Goal: Check status

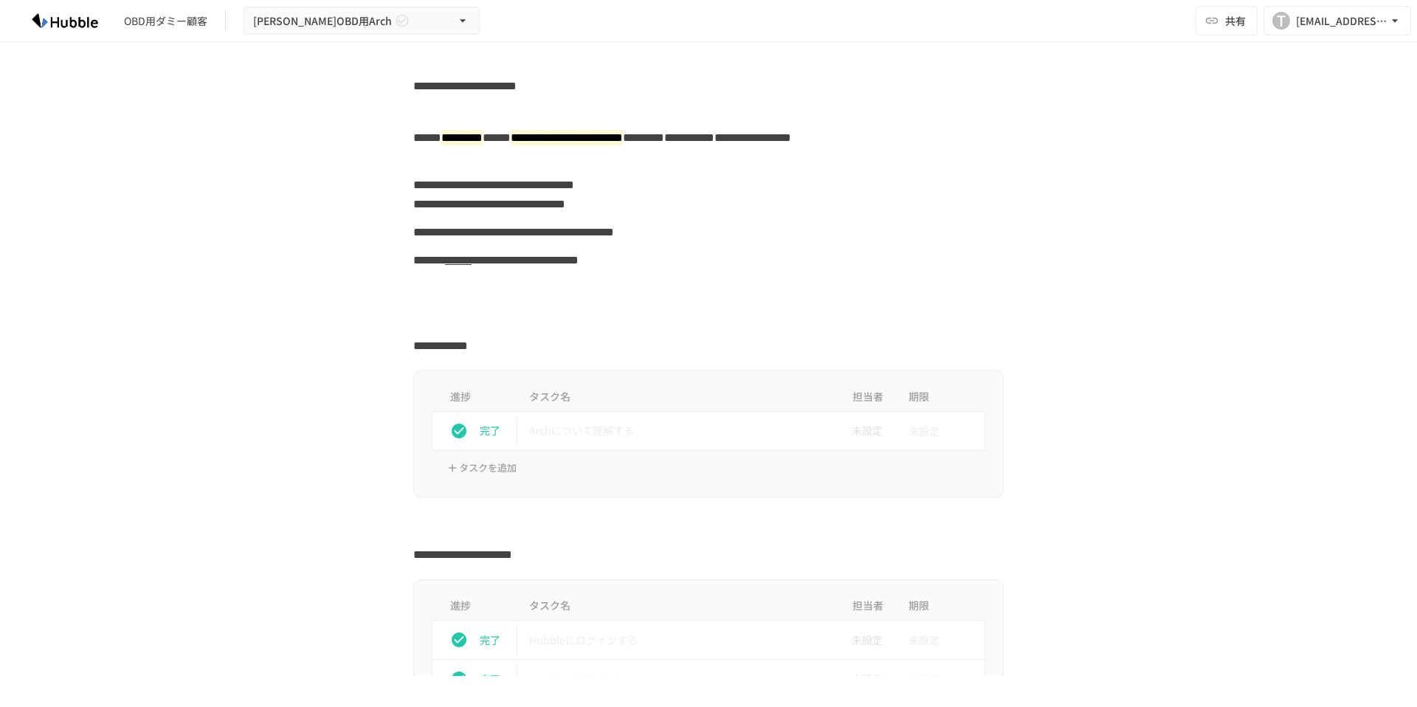
scroll to position [2246, 0]
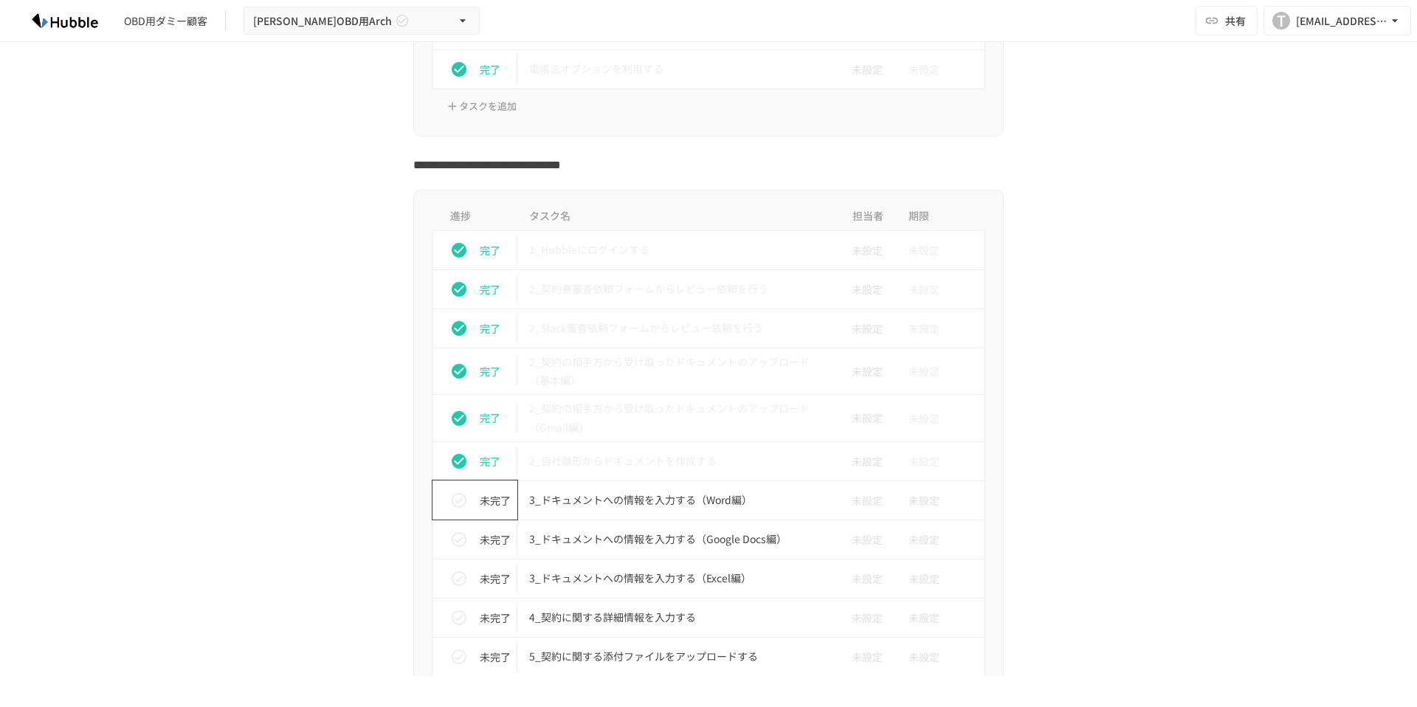
click at [460, 500] on icon "status" at bounding box center [459, 500] width 15 height 15
click at [452, 546] on icon "status" at bounding box center [459, 539] width 15 height 15
click at [452, 583] on icon "status" at bounding box center [459, 579] width 18 height 18
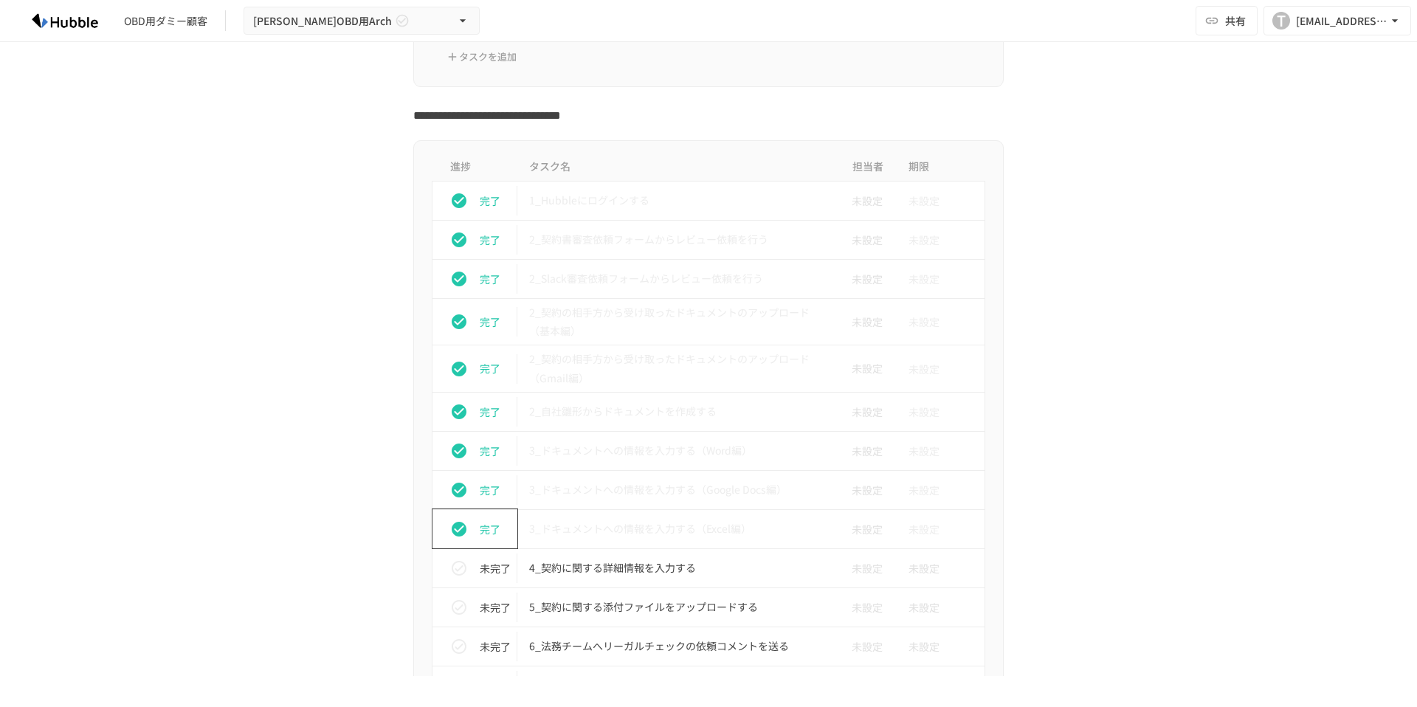
scroll to position [2330, 0]
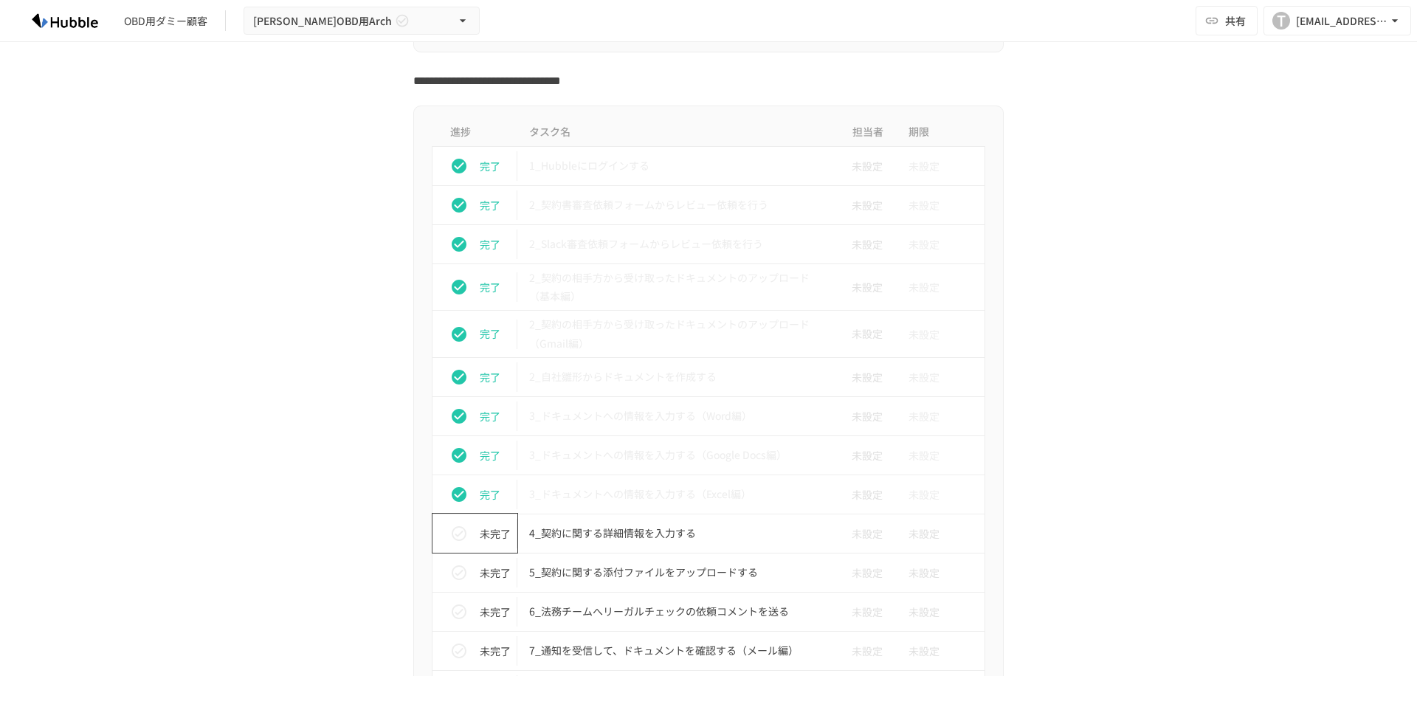
click at [455, 535] on icon "status" at bounding box center [459, 534] width 18 height 18
click at [459, 573] on icon "status" at bounding box center [459, 573] width 18 height 18
click at [455, 607] on icon "status" at bounding box center [459, 612] width 18 height 18
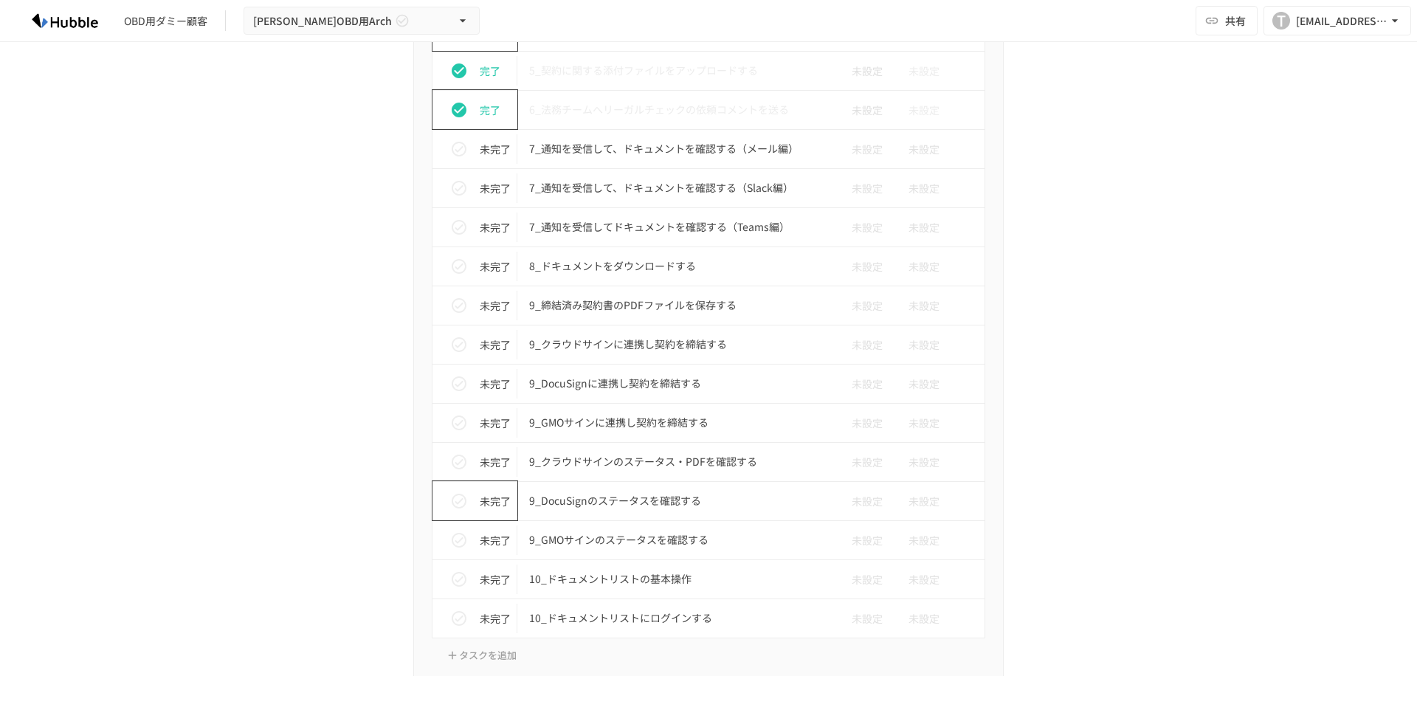
scroll to position [2639, 0]
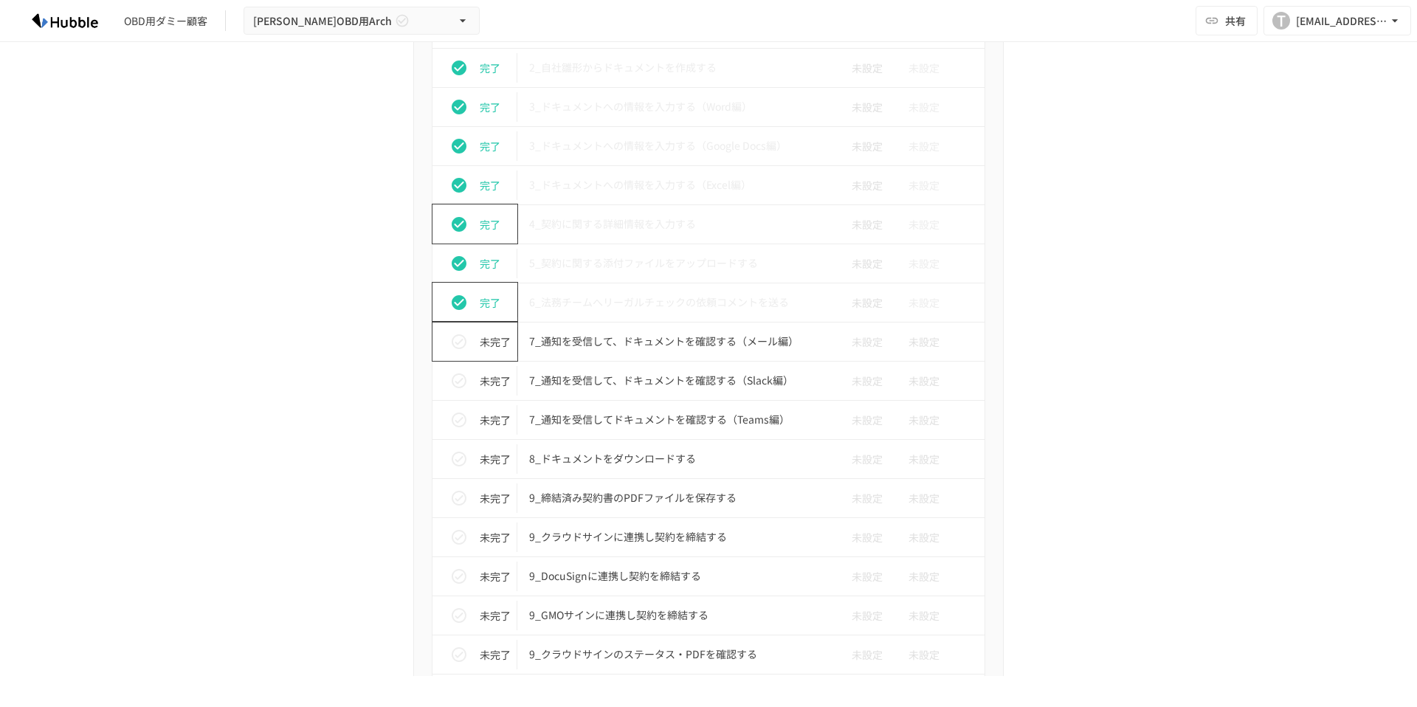
click at [457, 345] on icon "status" at bounding box center [459, 342] width 18 height 18
click at [456, 394] on button "status" at bounding box center [459, 381] width 30 height 30
click at [453, 422] on icon "status" at bounding box center [459, 420] width 18 height 18
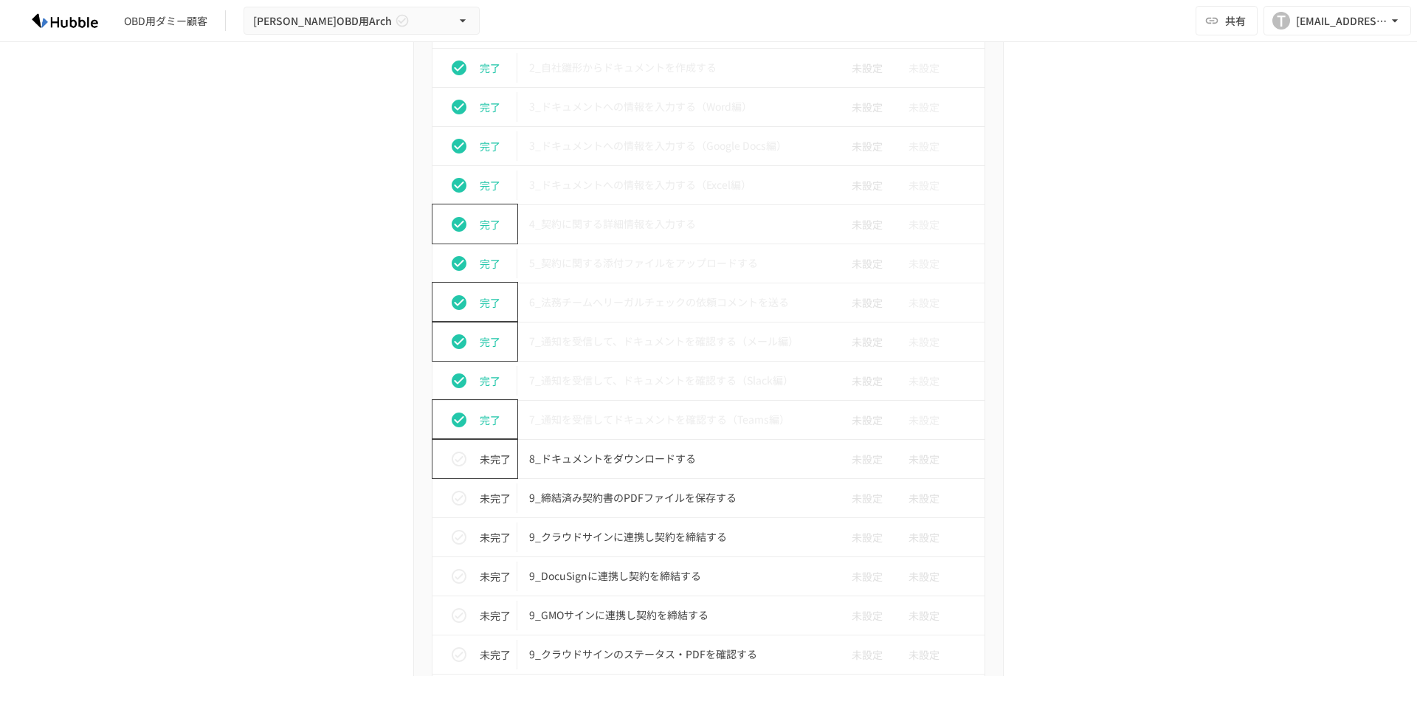
click at [455, 455] on icon "status" at bounding box center [459, 459] width 18 height 18
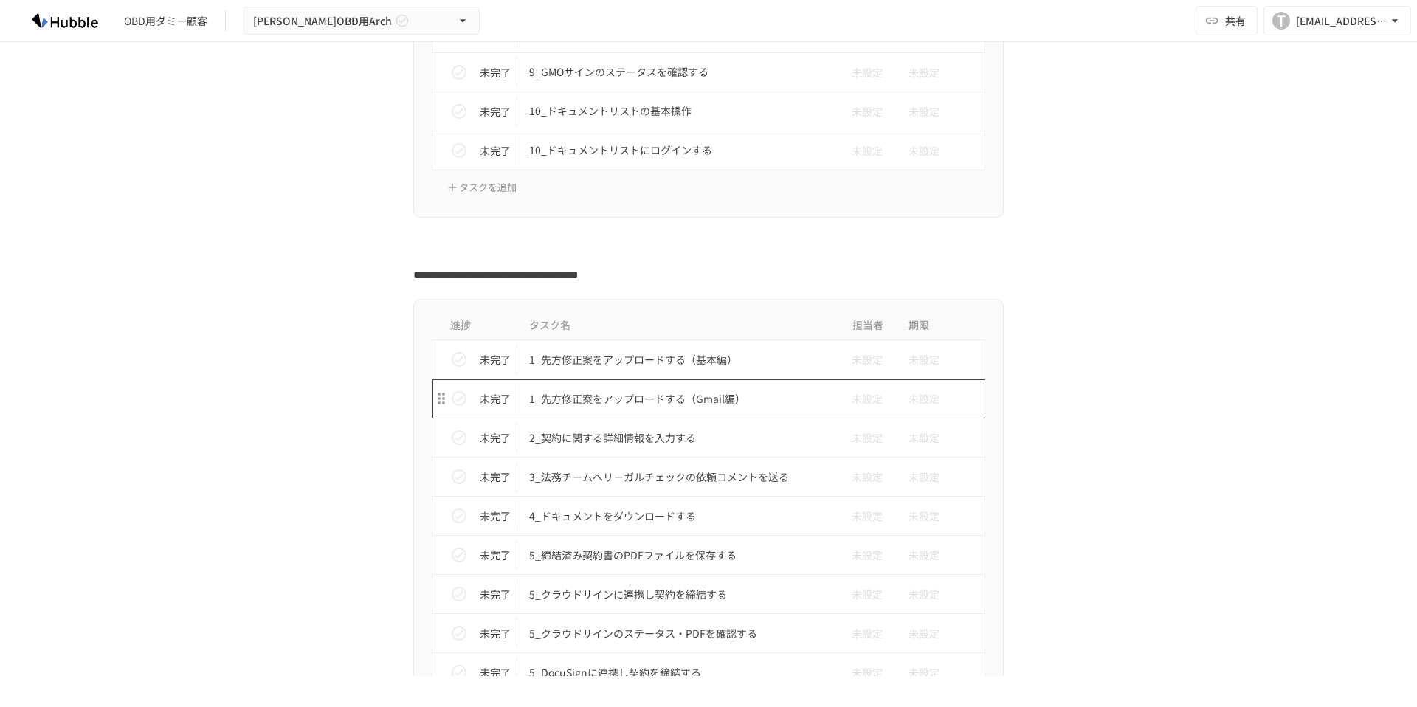
scroll to position [2837, 0]
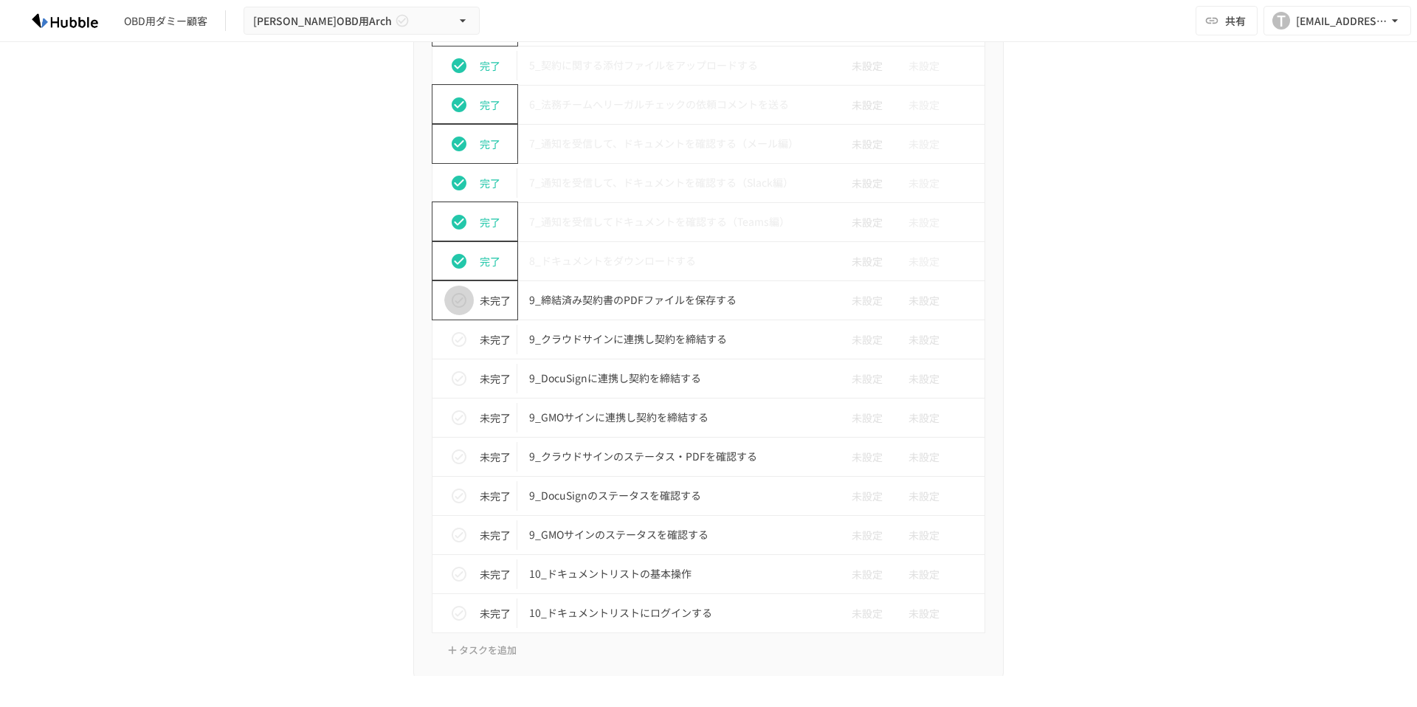
click at [450, 305] on icon "status" at bounding box center [459, 300] width 18 height 18
click at [450, 346] on icon "status" at bounding box center [459, 340] width 18 height 18
click at [452, 383] on icon "status" at bounding box center [459, 379] width 18 height 18
click at [453, 422] on icon "status" at bounding box center [459, 418] width 18 height 18
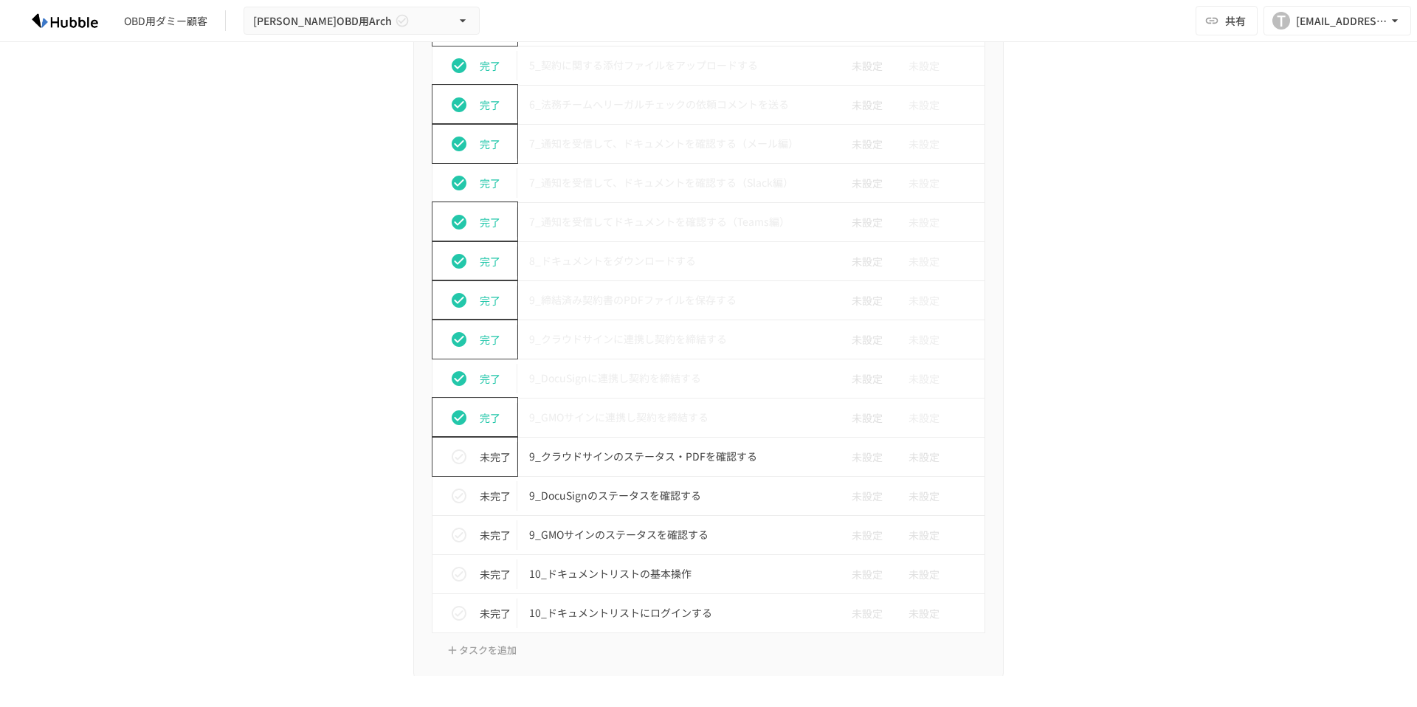
click at [457, 457] on icon "status" at bounding box center [459, 457] width 18 height 18
click at [458, 501] on icon "status" at bounding box center [459, 496] width 15 height 15
click at [458, 536] on icon "status" at bounding box center [459, 535] width 18 height 18
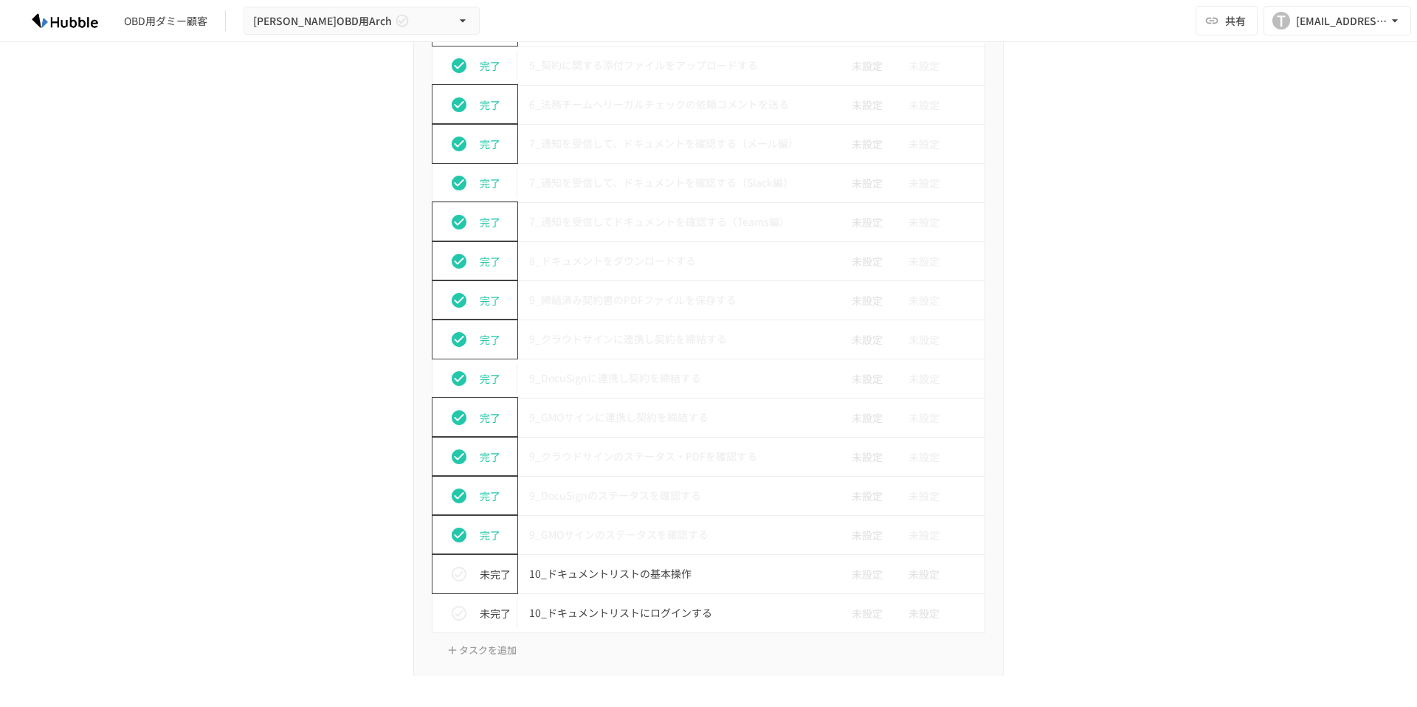
click at [458, 575] on icon "status" at bounding box center [459, 574] width 18 height 18
click at [455, 613] on icon "status" at bounding box center [459, 613] width 15 height 15
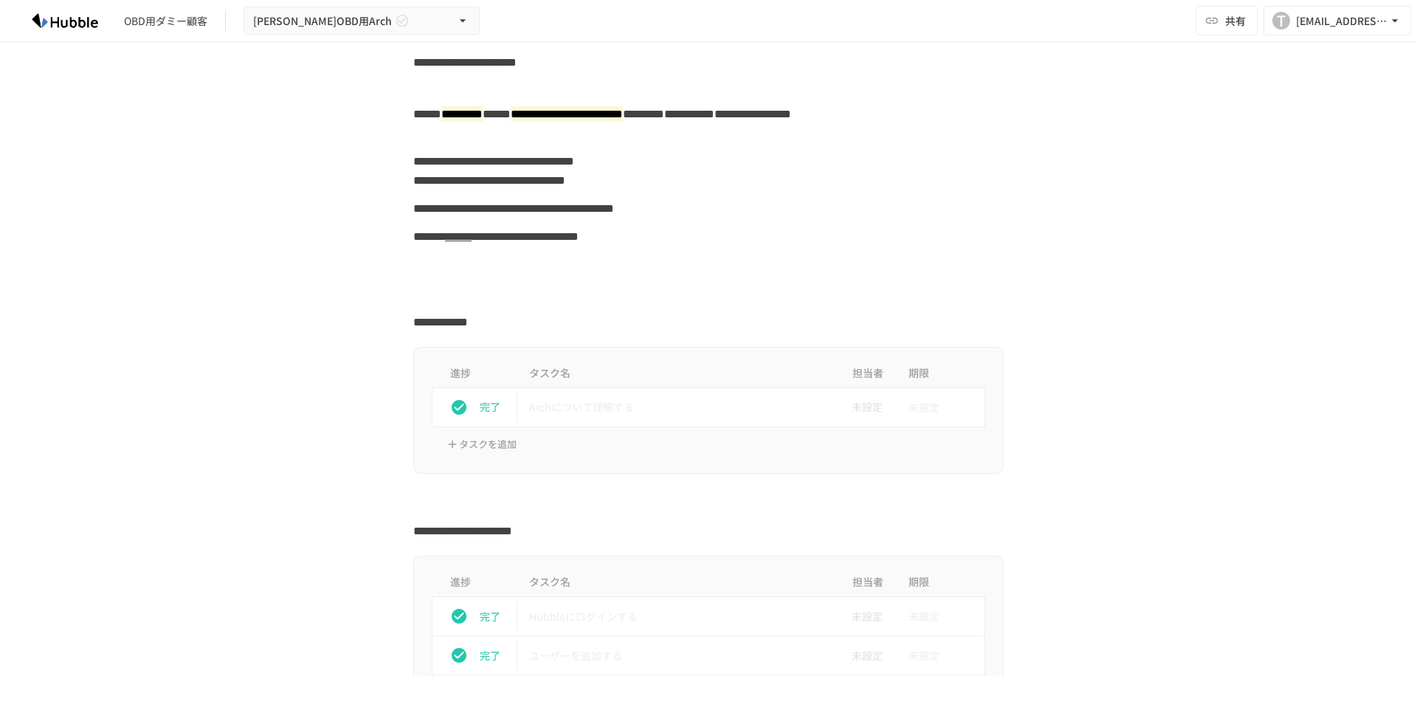
scroll to position [0, 0]
